Goal: Transaction & Acquisition: Purchase product/service

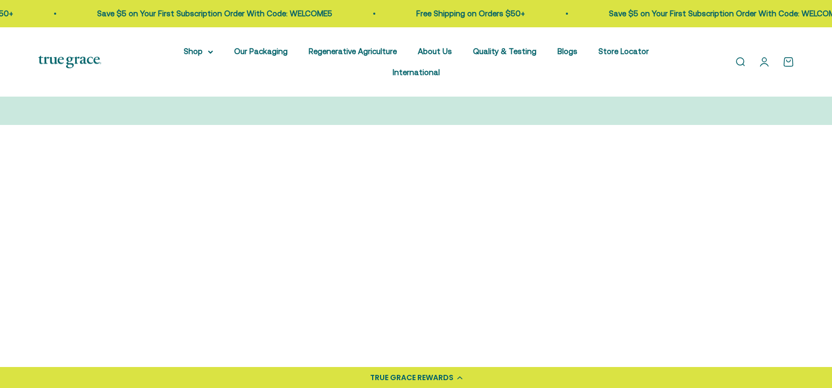
scroll to position [262, 0]
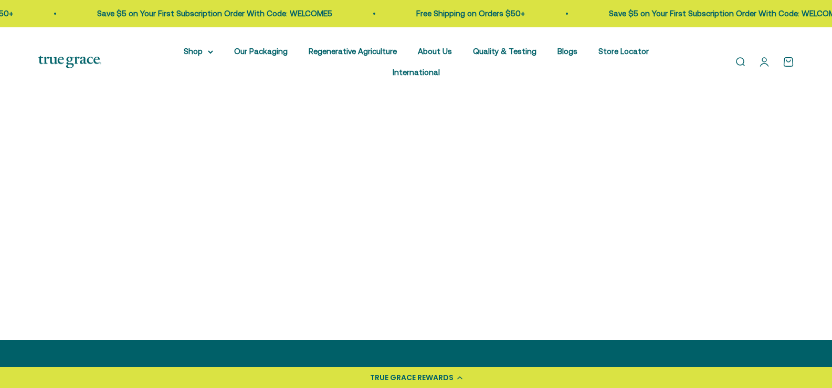
click at [311, 150] on img at bounding box center [319, 151] width 179 height 179
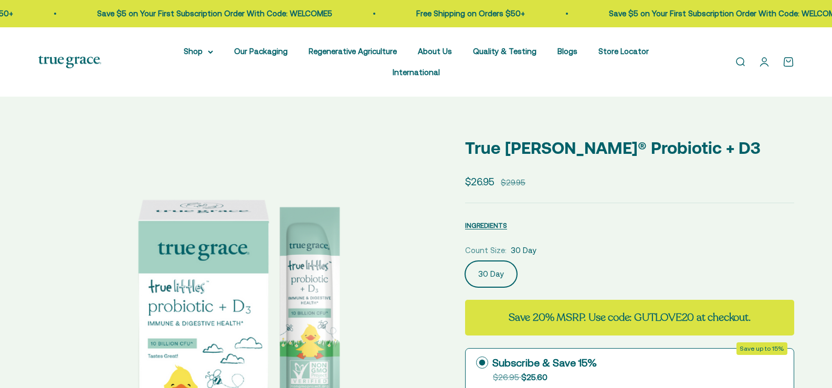
select select "3"
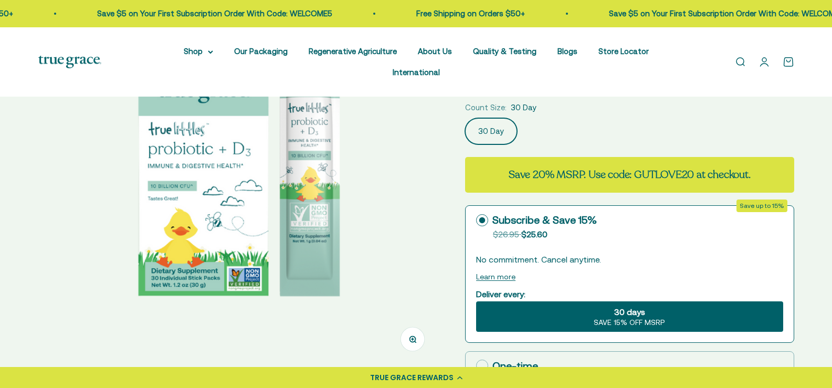
scroll to position [315, 0]
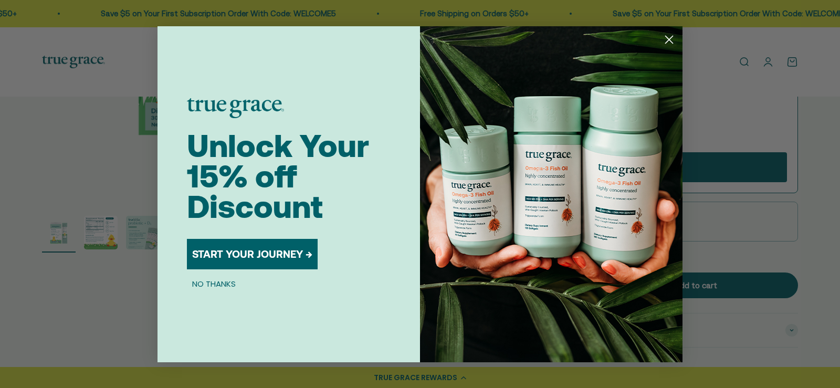
click at [665, 38] on circle "Close dialog" at bounding box center [668, 38] width 17 height 17
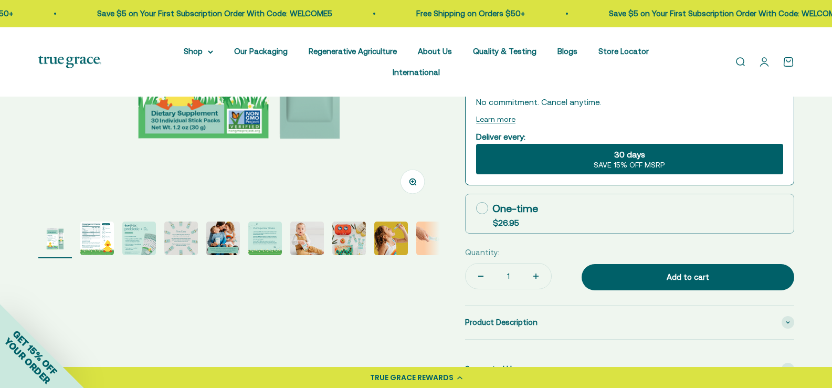
click at [90, 221] on img "Go to item 2" at bounding box center [97, 238] width 34 height 34
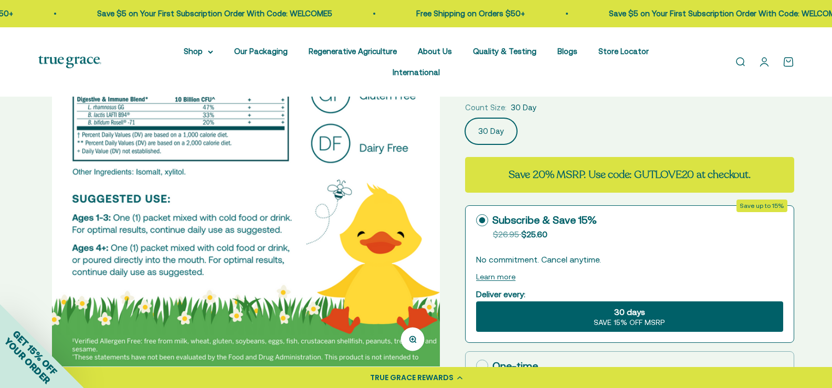
scroll to position [210, 0]
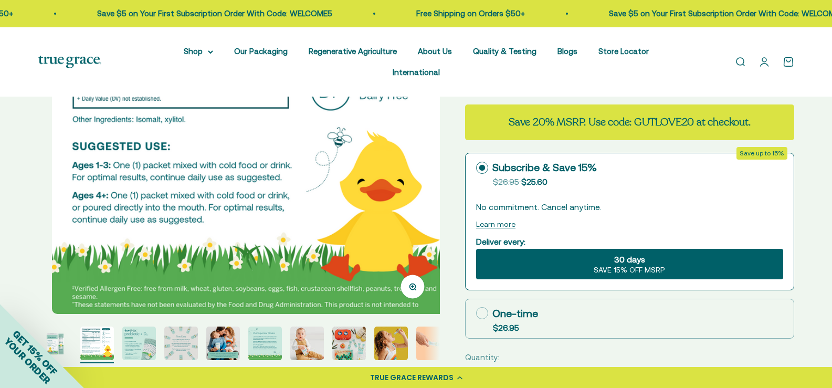
click at [269, 326] on img "Go to item 6" at bounding box center [265, 343] width 34 height 34
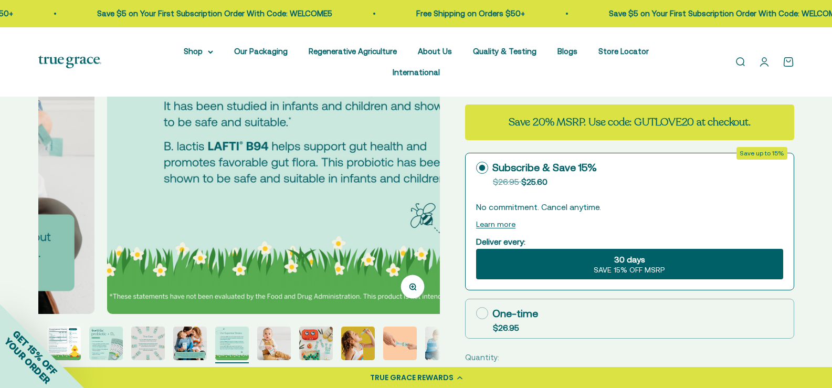
click at [143, 326] on img "Go to item 4" at bounding box center [148, 343] width 34 height 34
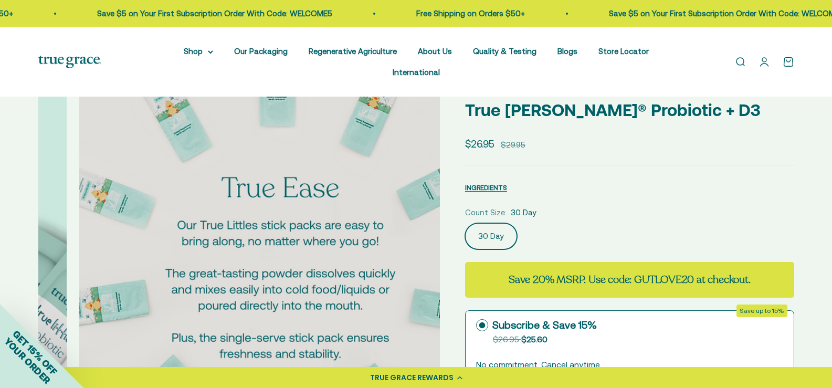
scroll to position [0, 0]
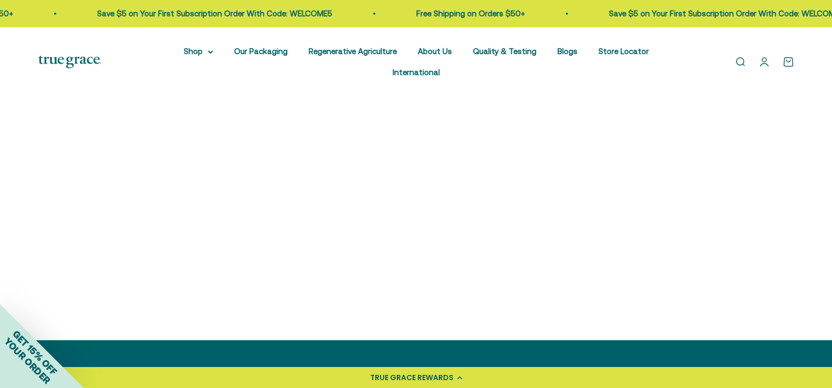
click at [138, 142] on img at bounding box center [127, 151] width 179 height 179
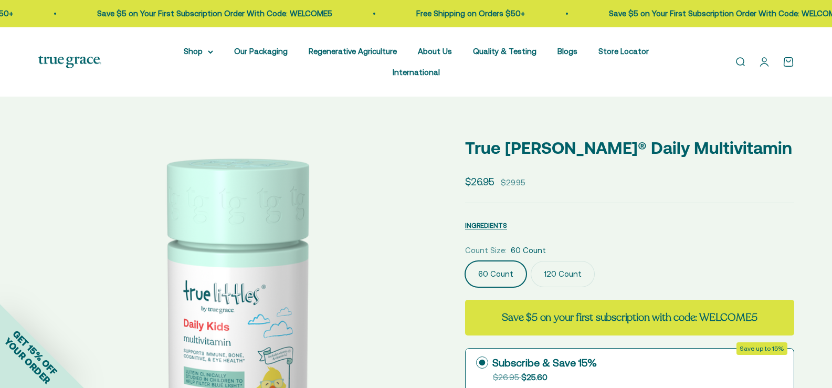
select select "3"
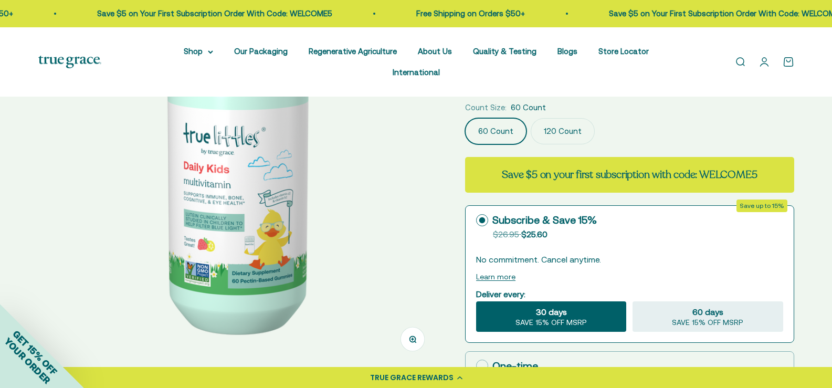
scroll to position [315, 0]
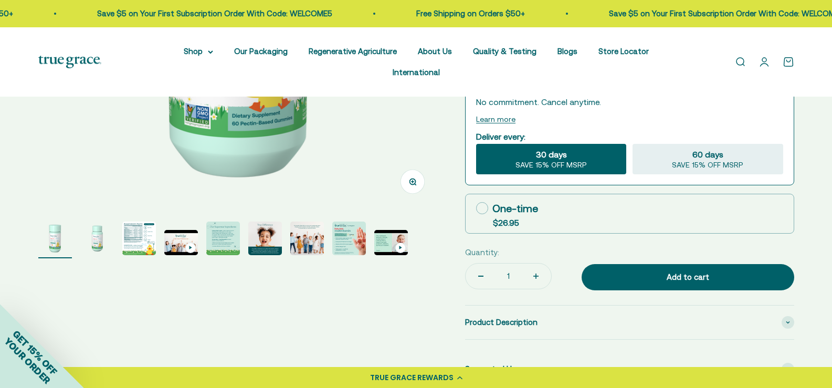
click at [135, 221] on img "Go to item 3" at bounding box center [139, 238] width 34 height 34
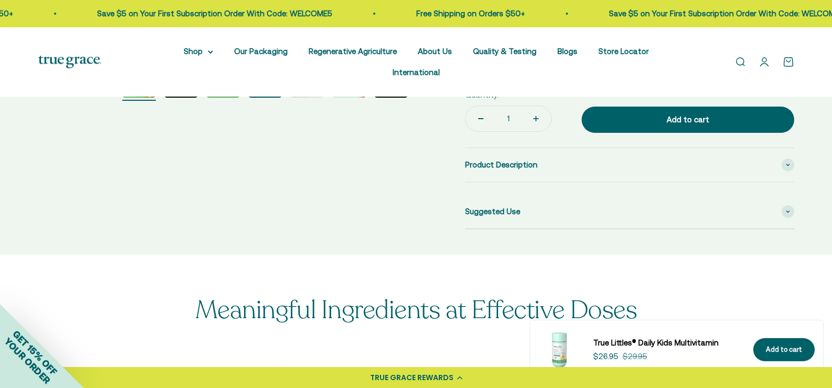
scroll to position [630, 0]
